Goal: Check status

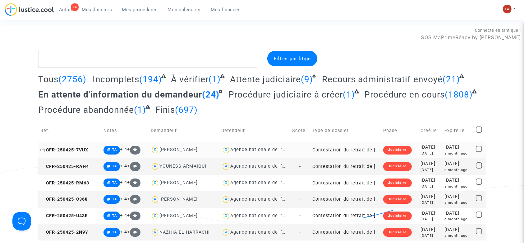
click at [43, 150] on icon at bounding box center [42, 149] width 5 height 4
drag, startPoint x: 510, startPoint y: 10, endPoint x: 507, endPoint y: 18, distance: 8.8
click at [510, 10] on img at bounding box center [507, 9] width 9 height 9
click at [497, 36] on link "Changer de compte" at bounding box center [484, 32] width 63 height 10
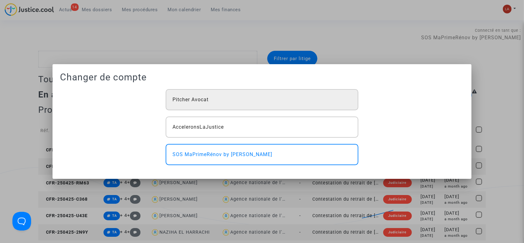
click at [257, 100] on div "Pitcher Avocat" at bounding box center [262, 99] width 193 height 21
